Goal: Task Accomplishment & Management: Use online tool/utility

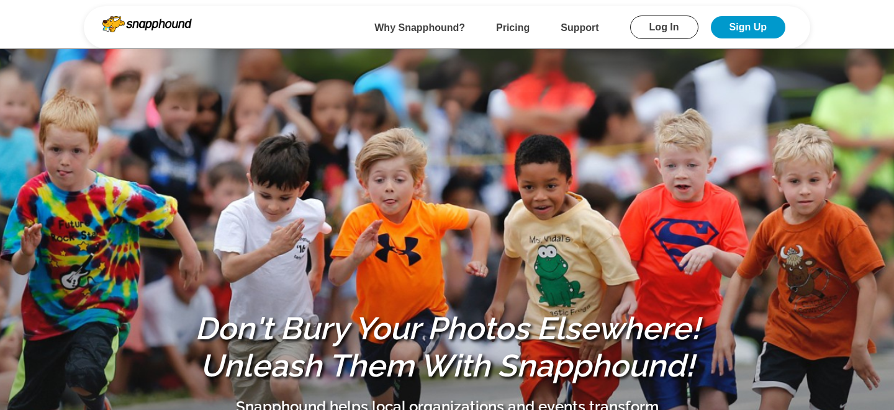
click at [659, 31] on link "Log In" at bounding box center [664, 28] width 68 height 24
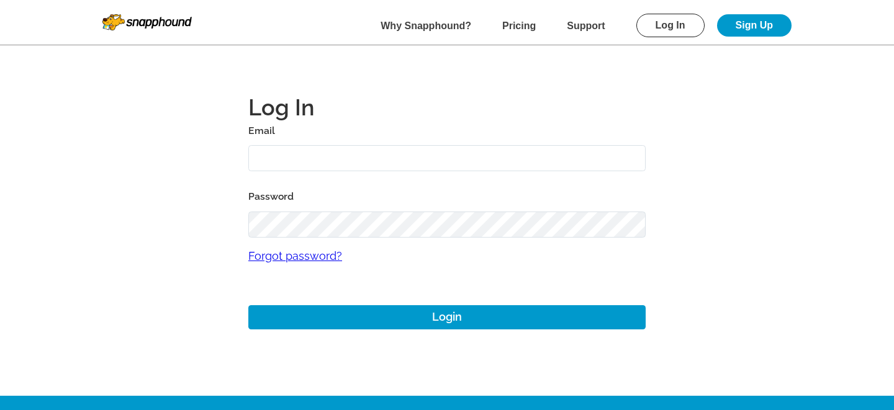
type input "mikezarrilli14@yahoo.com"
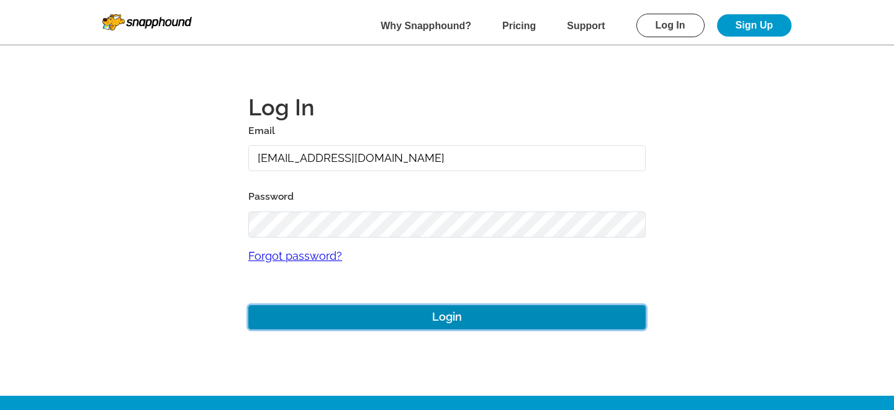
click at [335, 319] on button "Login" at bounding box center [446, 318] width 397 height 24
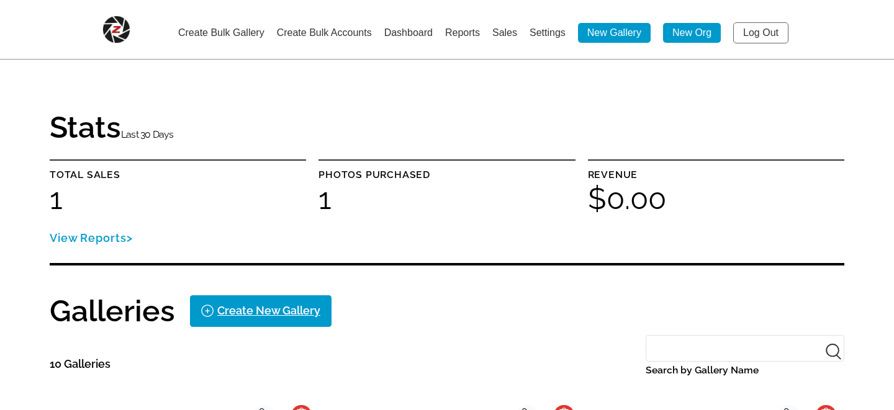
click at [217, 31] on link "Create Bulk Gallery" at bounding box center [221, 32] width 86 height 11
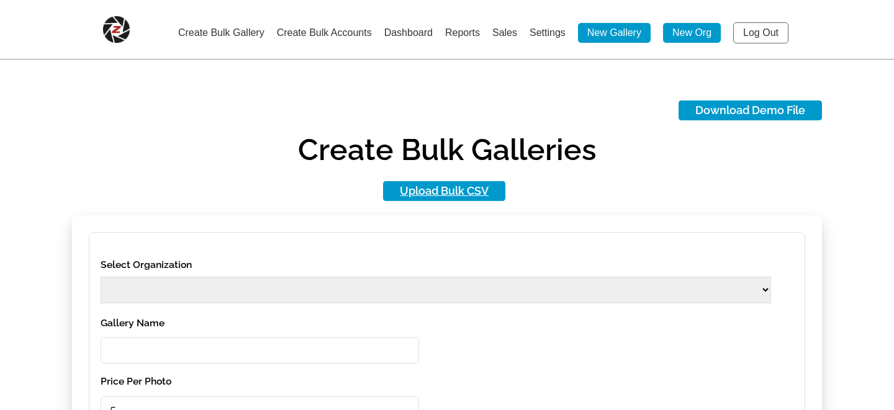
select select
click at [445, 190] on link "Upload Bulk CSV" at bounding box center [444, 191] width 122 height 20
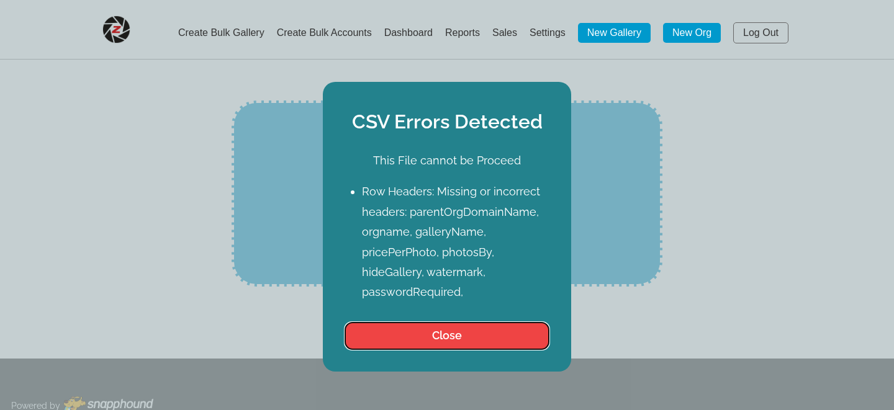
click at [442, 336] on button "Close" at bounding box center [447, 336] width 204 height 26
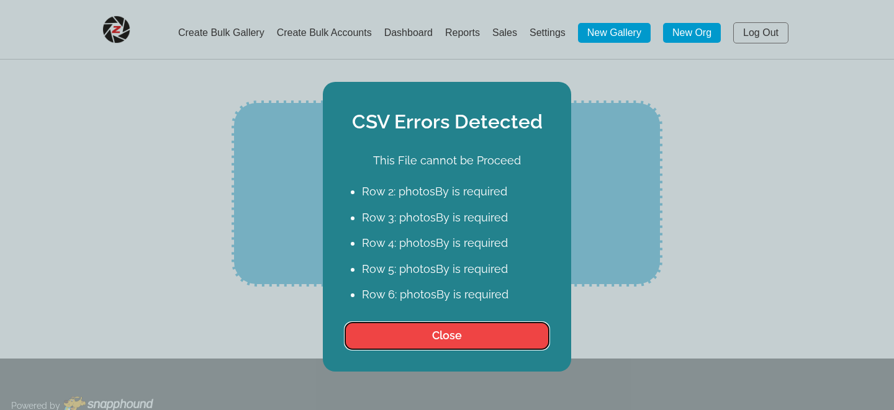
click at [432, 336] on button "Close" at bounding box center [447, 336] width 204 height 26
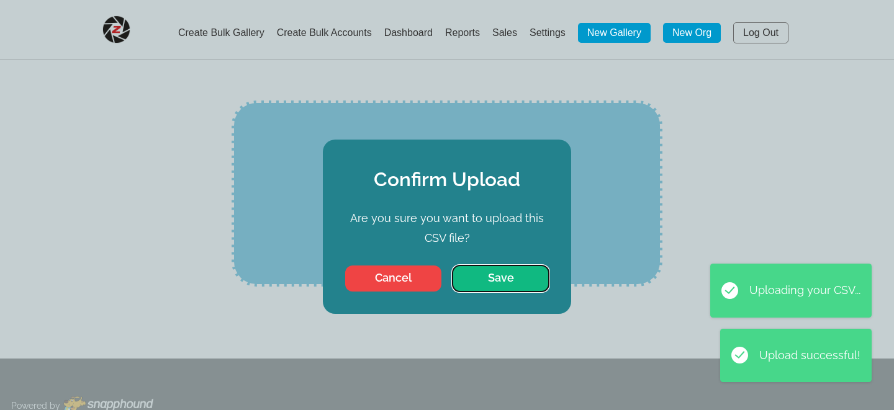
click at [497, 279] on button "Save" at bounding box center [501, 279] width 96 height 26
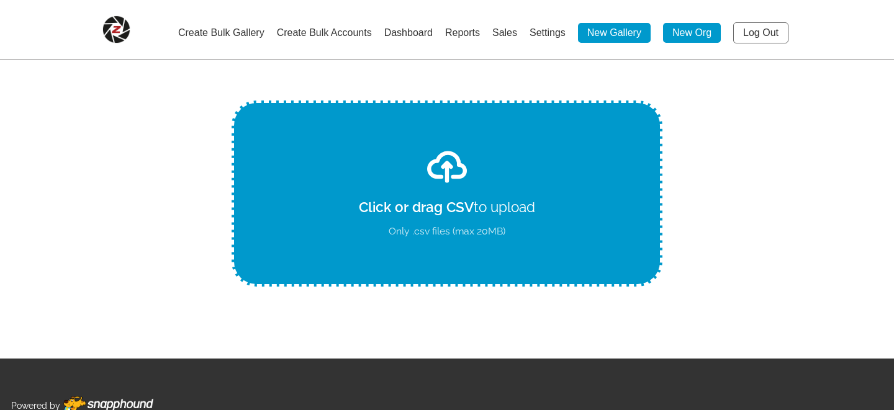
click at [761, 34] on link "Log Out" at bounding box center [760, 32] width 55 height 21
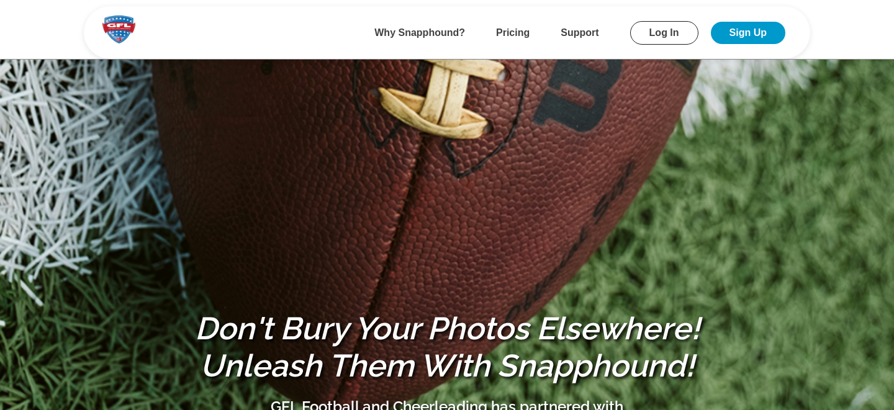
click at [664, 29] on link "Log In" at bounding box center [664, 33] width 68 height 24
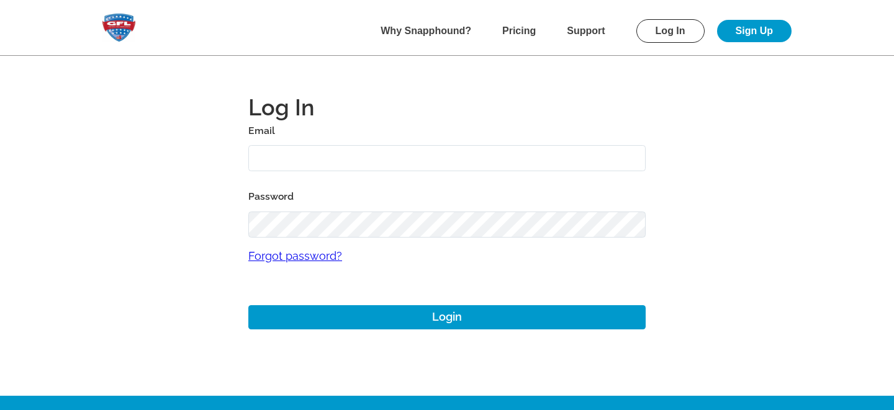
click at [342, 162] on input "text" at bounding box center [446, 158] width 397 height 27
type input "mike+gfl@snapphound.com"
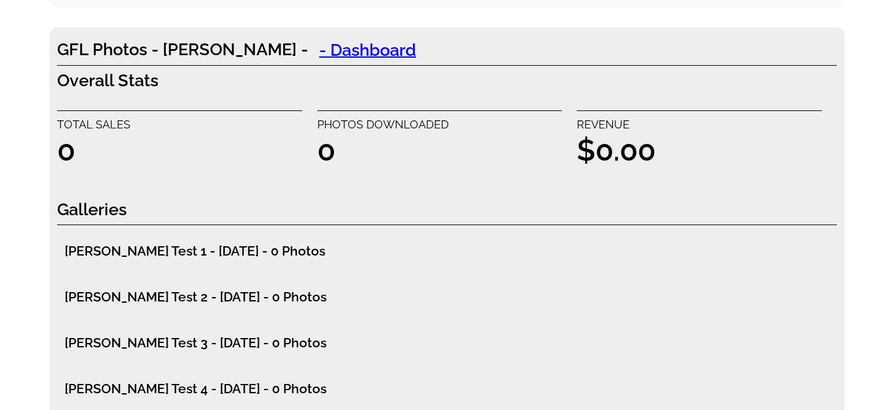
scroll to position [4968, 0]
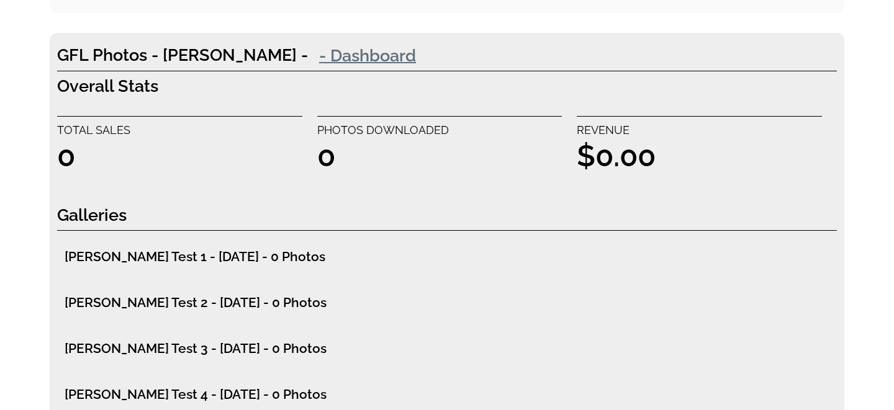
click at [308, 55] on link "- Dashboard" at bounding box center [367, 55] width 119 height 25
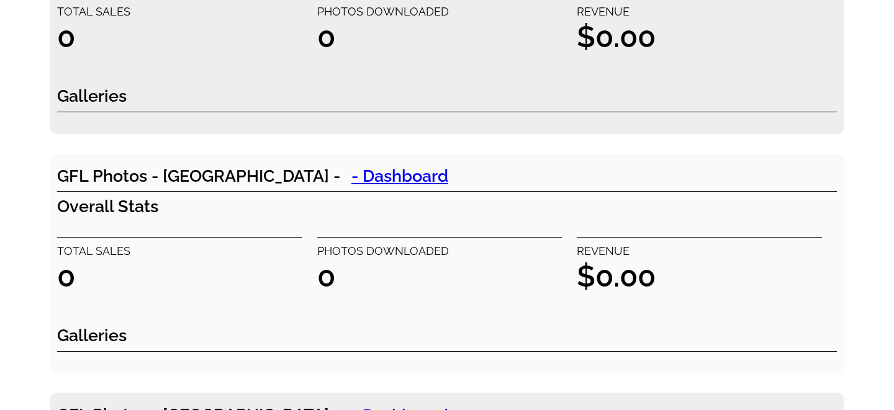
scroll to position [0, 0]
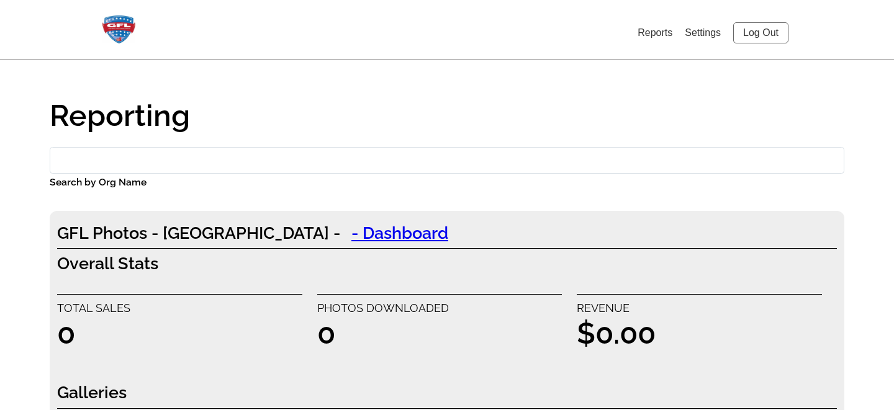
click at [764, 30] on link "Log Out" at bounding box center [760, 32] width 55 height 21
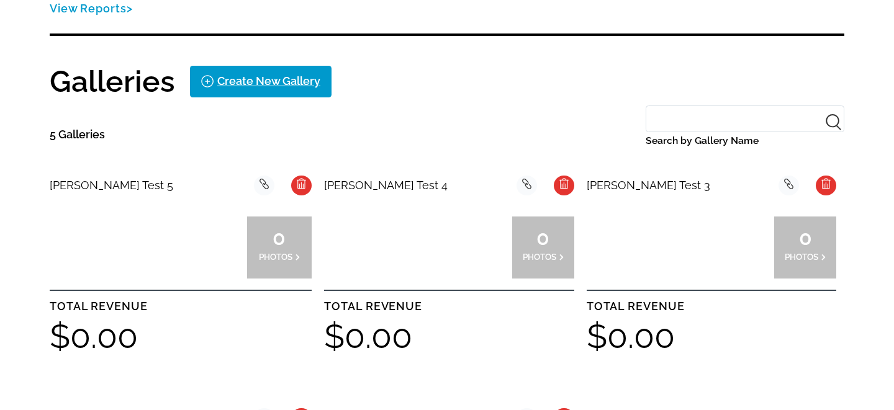
scroll to position [230, 0]
click at [145, 260] on div at bounding box center [148, 247] width 65 height 62
click at [427, 243] on div at bounding box center [418, 247] width 62 height 62
click at [646, 218] on div at bounding box center [618, 247] width 62 height 62
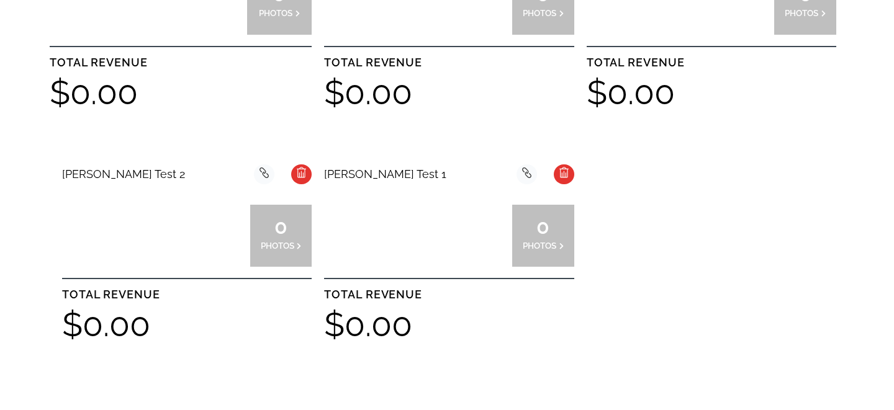
scroll to position [476, 0]
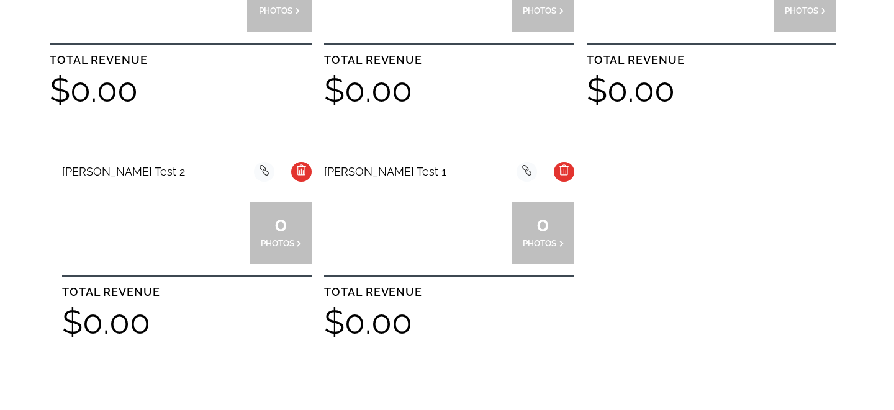
click at [166, 213] on div at bounding box center [156, 233] width 62 height 62
click at [430, 214] on div at bounding box center [418, 233] width 62 height 62
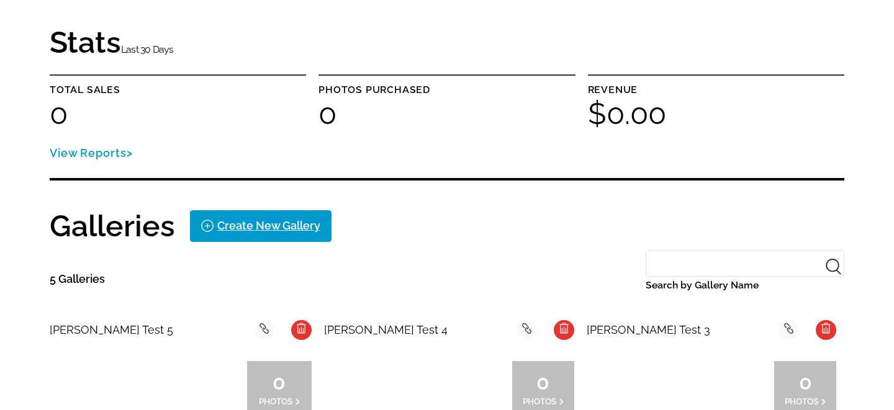
scroll to position [0, 0]
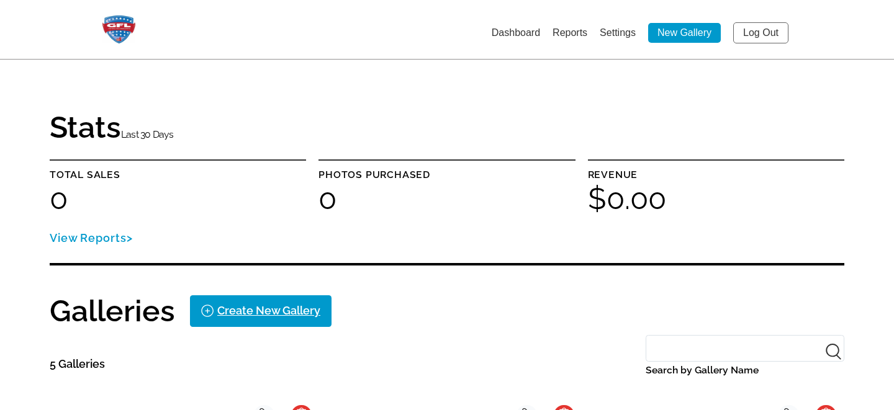
click at [761, 32] on link "Log Out" at bounding box center [760, 32] width 55 height 21
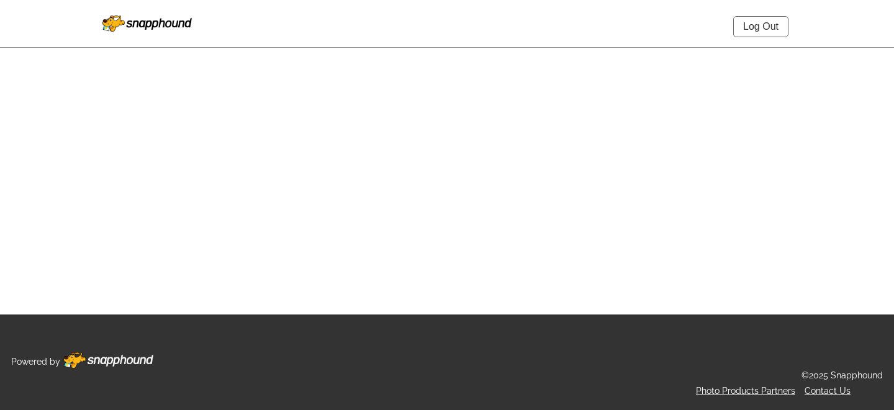
select select "onlyShowInGallery"
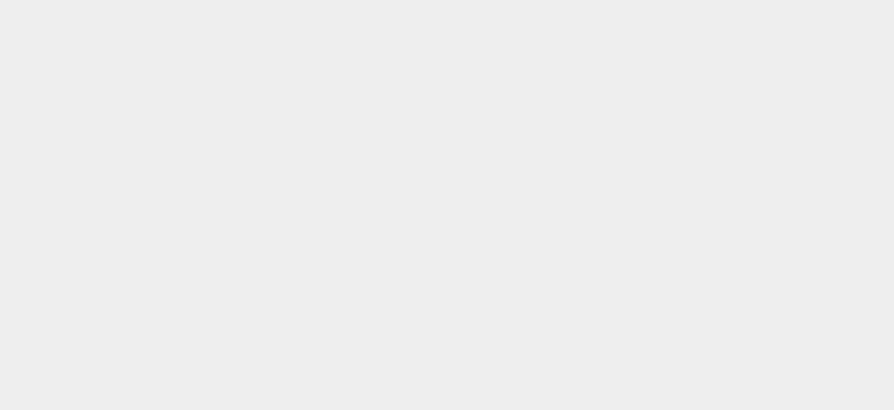
select select "onlyShowInGallery"
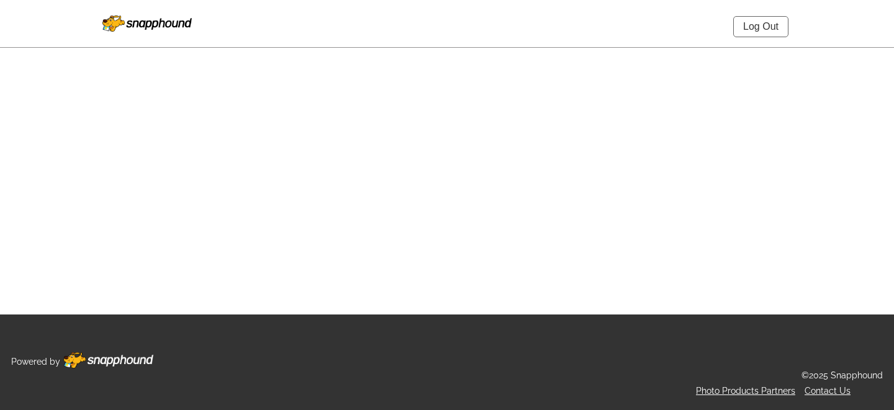
select select "onlyShowInGallery"
